Goal: Task Accomplishment & Management: Use online tool/utility

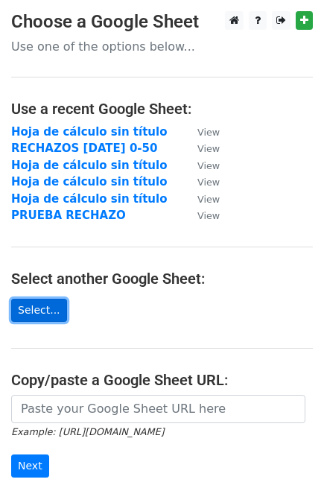
click at [32, 311] on link "Select..." at bounding box center [39, 310] width 56 height 23
click at [45, 306] on link "Select..." at bounding box center [39, 310] width 56 height 23
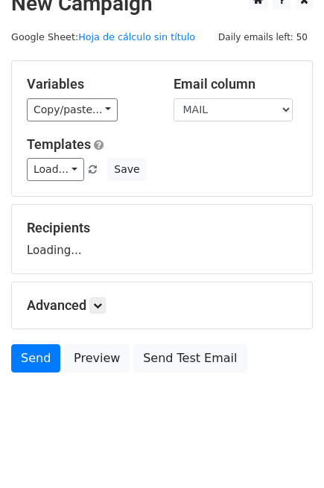
scroll to position [31, 0]
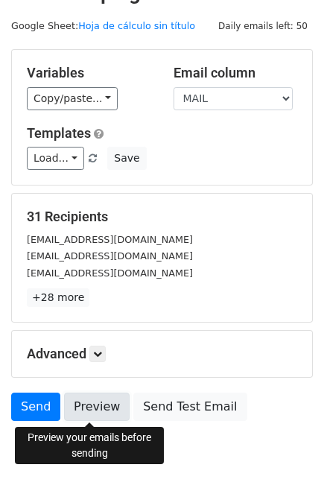
click at [100, 404] on link "Preview" at bounding box center [97, 407] width 66 height 28
click at [89, 410] on link "Preview" at bounding box center [97, 407] width 66 height 28
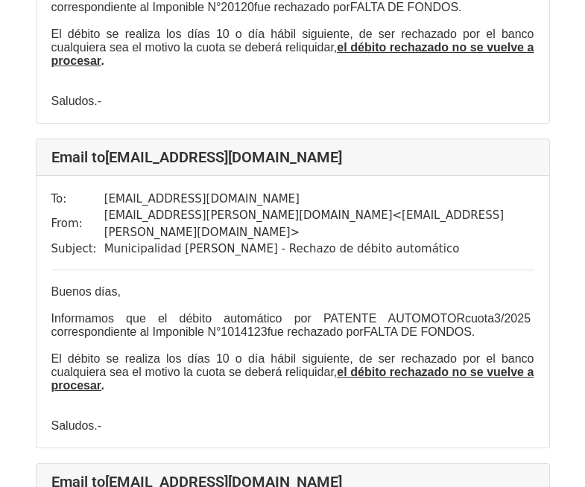
scroll to position [373, 0]
